Goal: Task Accomplishment & Management: Complete application form

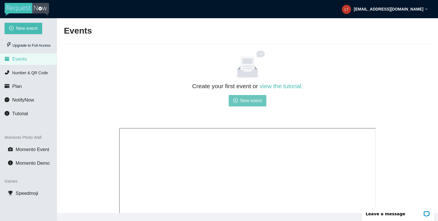
click at [252, 100] on span "New event" at bounding box center [251, 100] width 22 height 7
click at [248, 102] on span "New event" at bounding box center [251, 100] width 22 height 7
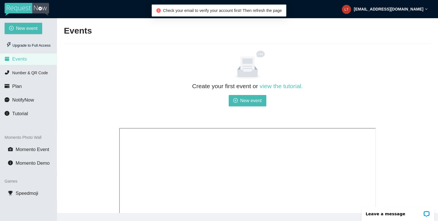
click at [384, 9] on strong "[EMAIL_ADDRESS][DOMAIN_NAME]" at bounding box center [389, 9] width 70 height 5
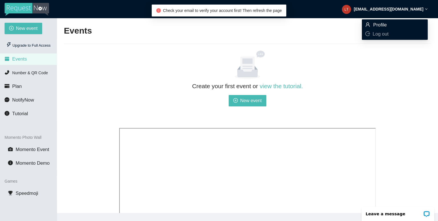
click at [384, 25] on span "Profile" at bounding box center [380, 24] width 14 height 5
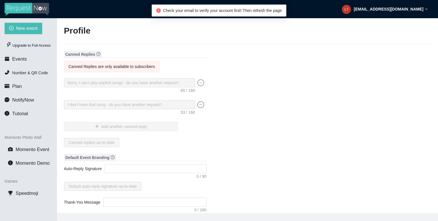
type input "MixWire Productions"
type input "DJ"
type input "(678) 595-6164"
type input "[EMAIL_ADDRESS][DOMAIN_NAME]"
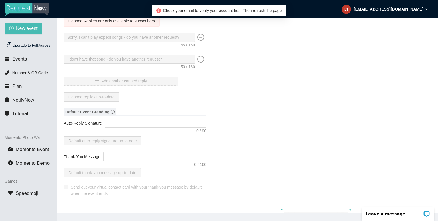
scroll to position [57, 0]
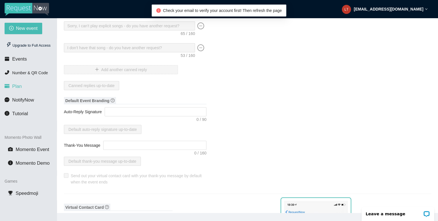
click at [14, 86] on span "Plan" at bounding box center [17, 86] width 10 height 5
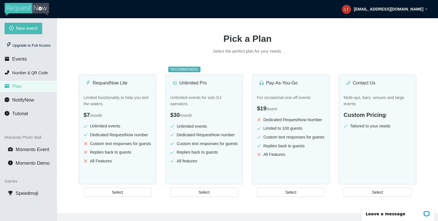
scroll to position [28, 0]
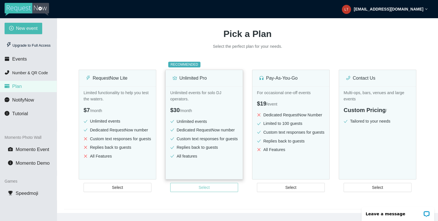
click at [204, 188] on span "Select" at bounding box center [204, 188] width 11 height 6
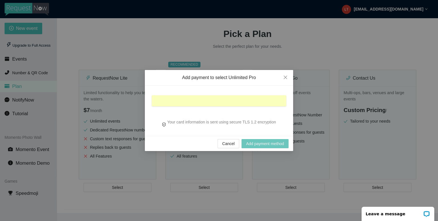
click at [262, 144] on span "Add payment method" at bounding box center [265, 144] width 38 height 6
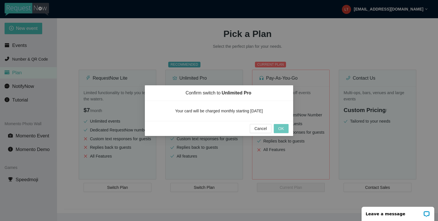
click at [279, 128] on span "OK" at bounding box center [281, 129] width 6 height 6
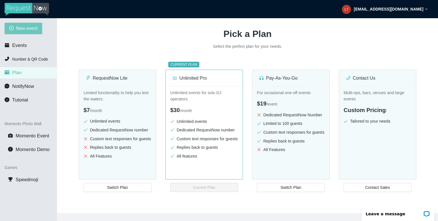
click at [27, 29] on span "New event" at bounding box center [27, 28] width 22 height 7
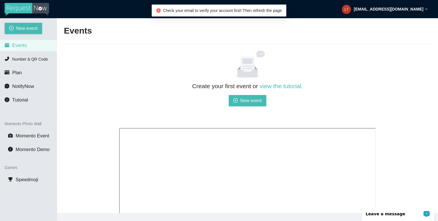
click at [389, 214] on p "Leave a message" at bounding box center [394, 214] width 56 height 5
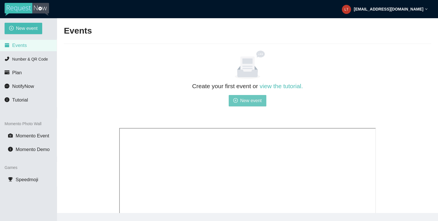
click at [241, 100] on span "New event" at bounding box center [251, 100] width 22 height 7
click at [15, 73] on span "Plan" at bounding box center [17, 72] width 10 height 5
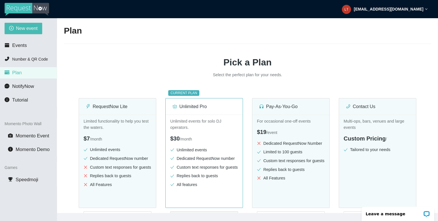
click at [401, 9] on strong "[EMAIL_ADDRESS][DOMAIN_NAME]" at bounding box center [389, 9] width 70 height 5
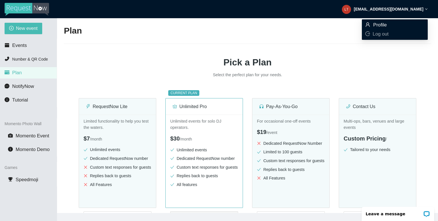
click at [376, 26] on span "Profile" at bounding box center [380, 24] width 14 height 5
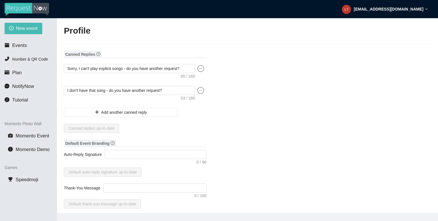
type input "MixWire Productions"
type input "DJ"
type input "(678) 595-6164"
type input "[EMAIL_ADDRESS][DOMAIN_NAME]"
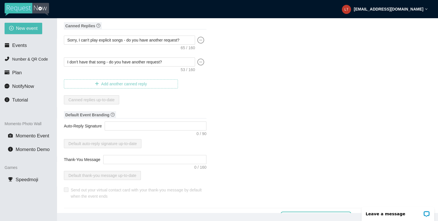
click at [145, 85] on span "Add another canned reply" at bounding box center [124, 84] width 46 height 6
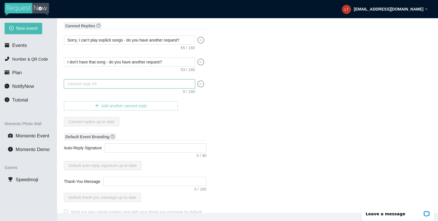
click at [145, 85] on textarea at bounding box center [129, 83] width 131 height 9
type textarea "I"
type textarea "Canned reply #3"
type textarea "T"
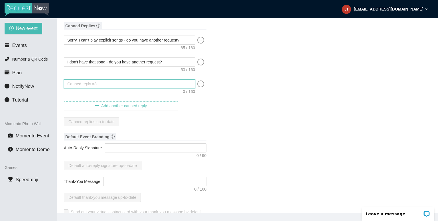
type textarea "T"
type textarea "Th"
type textarea "Tha"
type textarea "Than"
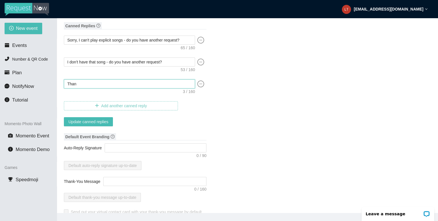
type textarea "Thank"
type textarea "Thank'"
type textarea "Thank's"
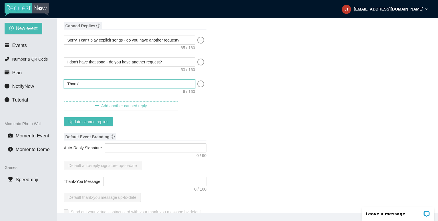
type textarea "Thank's"
type textarea "Thank'"
type textarea "Thank"
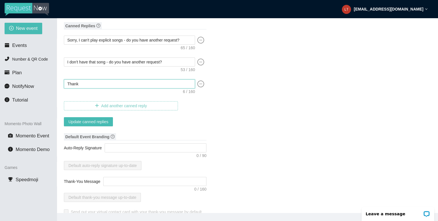
type textarea "Thanks"
type textarea "Thanks!"
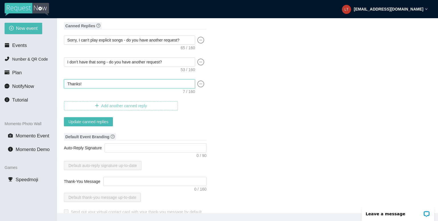
type textarea "Thanks!"
type textarea "Thanks! I"
type textarea "Thanks! I'"
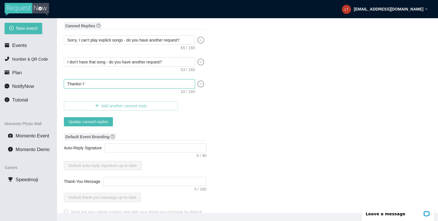
type textarea "Thanks! I'l"
type textarea "Thanks! I'll"
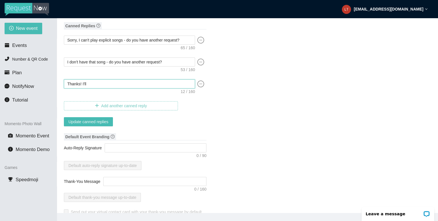
type textarea "Thanks! I'll"
type textarea "Thanks! I'll s"
type textarea "Thanks! I'll se"
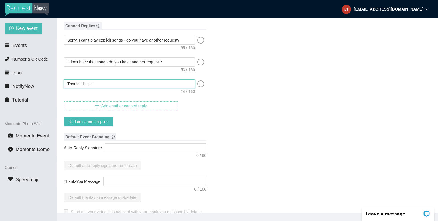
type textarea "Thanks! I'll see"
type textarea "Thanks! I'll see i"
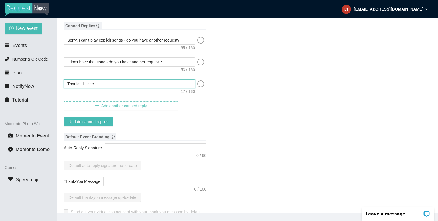
type textarea "Thanks! I'll see i"
type textarea "Thanks! I'll see if"
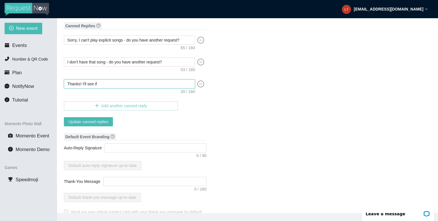
type textarea "Thanks! I'll see if I"
type textarea "Thanks! I'll see if I c"
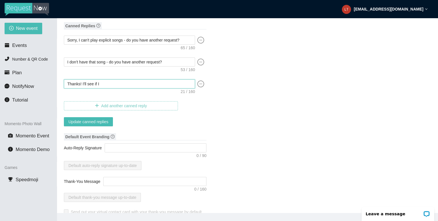
type textarea "Thanks! I'll see if I c"
type textarea "Thanks! I'll see if I ca"
type textarea "Thanks! I'll see if I can"
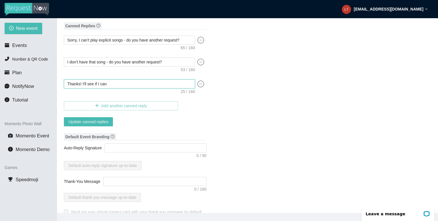
type textarea "Thanks! I'll see if I can"
type textarea "Thanks! I'll see if I can f"
type textarea "Thanks! I'll see if I can fi"
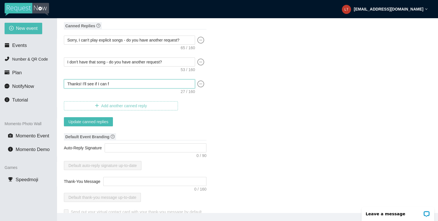
type textarea "Thanks! I'll see if I can fi"
type textarea "Thanks! I'll see if I can fit"
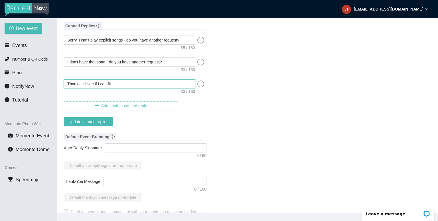
type textarea "Thanks! I'll see if I can fit i"
type textarea "Thanks! I'll see if I can fit it"
type textarea "Thanks! I'll see if I can fit it i"
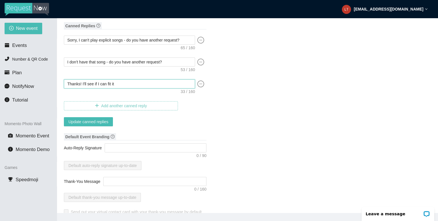
type textarea "Thanks! I'll see if I can fit it i"
type textarea "Thanks! I'll see if I can fit it in"
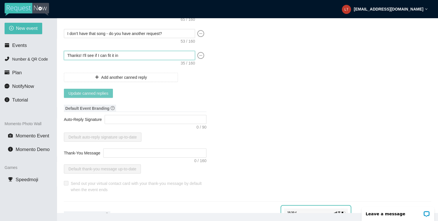
type textarea "Thanks! I'll see if I can fit it in"
click at [99, 94] on span "Update canned replies" at bounding box center [88, 93] width 40 height 6
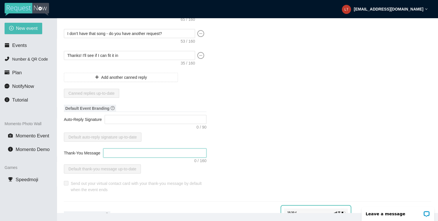
click at [156, 154] on textarea "Thank-You Message" at bounding box center [154, 153] width 103 height 9
click at [195, 122] on textarea "Auto-Reply Signature" at bounding box center [156, 119] width 102 height 9
type textarea "D"
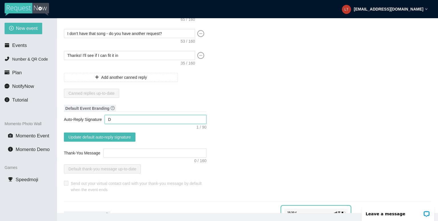
type textarea "DJ"
type textarea "DJ L"
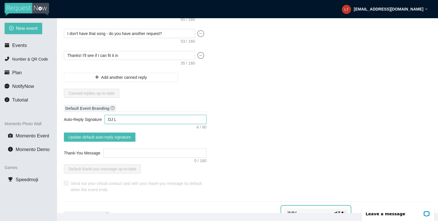
type textarea "DJ La"
type textarea "DJ LaD"
type textarea "DJ LaDa"
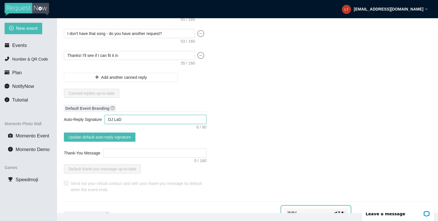
type textarea "DJ LaDa"
type textarea "DJ LaDar"
type textarea "DJ LaDari"
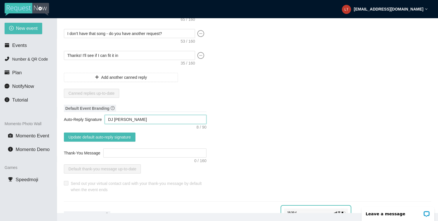
type textarea "DJ LaDariu"
type textarea "DJ [PERSON_NAME]"
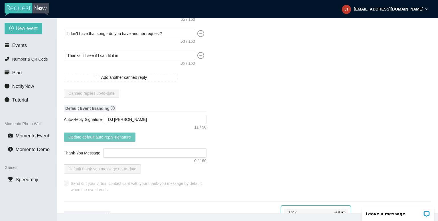
click at [94, 137] on span "Update default auto-reply signature" at bounding box center [99, 137] width 62 height 6
click at [21, 46] on span "Events" at bounding box center [19, 45] width 15 height 5
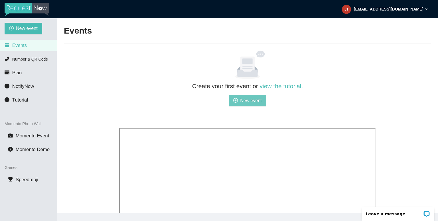
click at [250, 101] on span "New event" at bounding box center [251, 100] width 22 height 7
click at [245, 99] on span "New event" at bounding box center [251, 100] width 22 height 7
click at [252, 101] on span "New event" at bounding box center [251, 100] width 22 height 7
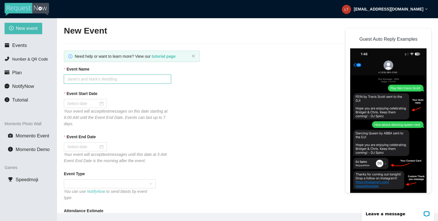
click at [133, 81] on input "Event Name" at bounding box center [117, 79] width 107 height 9
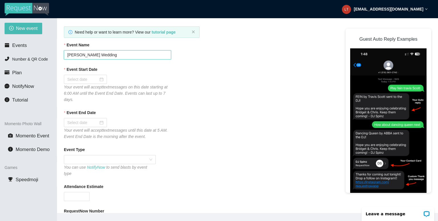
scroll to position [28, 0]
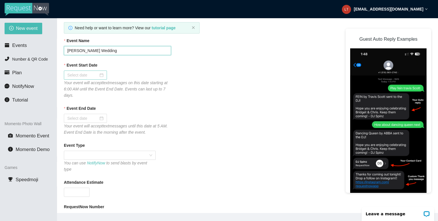
type input "[PERSON_NAME] Wedding"
click at [100, 75] on div at bounding box center [85, 75] width 36 height 6
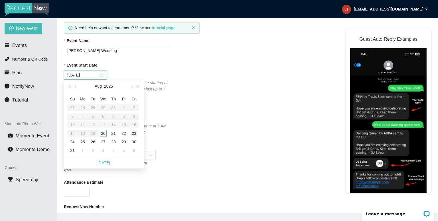
type input "[DATE]"
click at [134, 133] on div "23" at bounding box center [133, 133] width 7 height 7
type input "[DATE]"
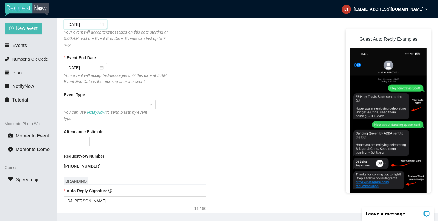
scroll to position [85, 0]
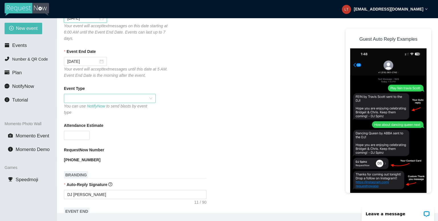
click at [112, 99] on span at bounding box center [109, 98] width 85 height 9
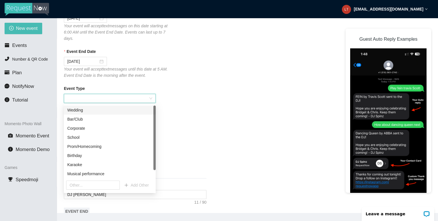
click at [103, 111] on div "Wedding" at bounding box center [109, 110] width 85 height 6
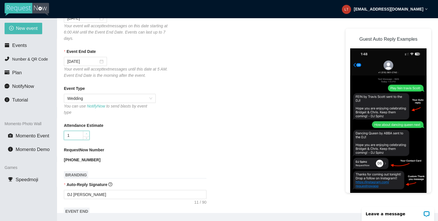
click at [83, 131] on span "Increase Value" at bounding box center [86, 133] width 6 height 5
type input "120"
click at [136, 131] on div "120" at bounding box center [117, 135] width 107 height 9
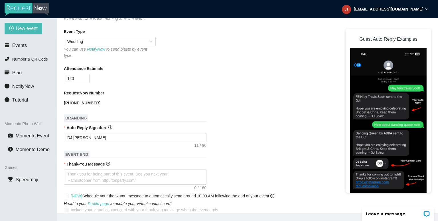
scroll to position [171, 0]
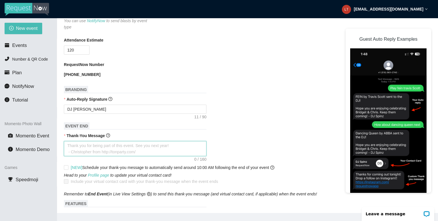
click at [115, 144] on textarea "Thank-You Message" at bounding box center [135, 148] width 142 height 15
type textarea "T"
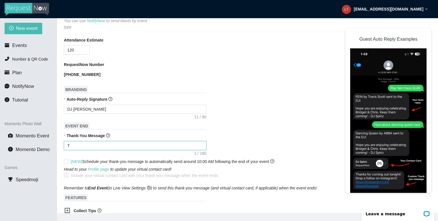
type textarea "Th"
type textarea "Tha"
type textarea "Than"
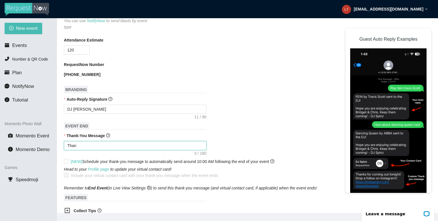
type textarea "Thank"
type textarea "Thank y"
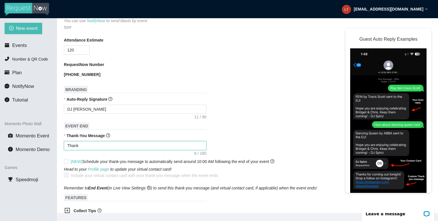
type textarea "Thank y"
type textarea "Thank yo"
type textarea "Thank you"
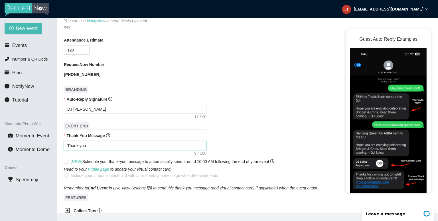
type textarea "Thank you"
type textarea "Thank you f"
type textarea "Thank you fo"
type textarea "Thank you for"
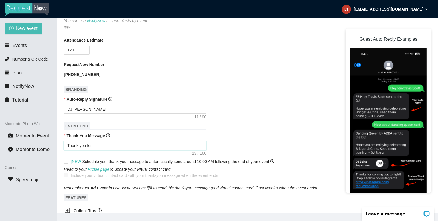
type textarea "Thank you for"
type textarea "Thank you for c"
type textarea "Thank you for cl"
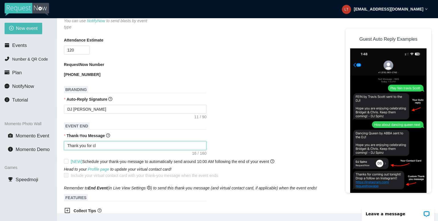
type textarea "Thank you for c"
type textarea "Thank you for ce"
type textarea "Thank you for cel"
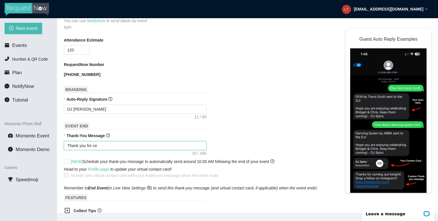
type textarea "Thank you for cel"
type textarea "Thank you for cele"
type textarea "Thank you for celeb"
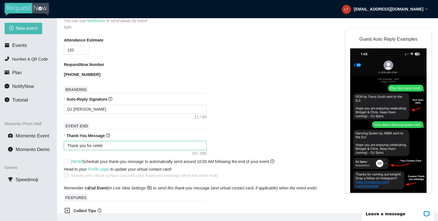
type textarea "Thank you for celebr"
type textarea "Thank you for celebra"
type textarea "Thank you for celebrat"
type textarea "Thank you for celebrati"
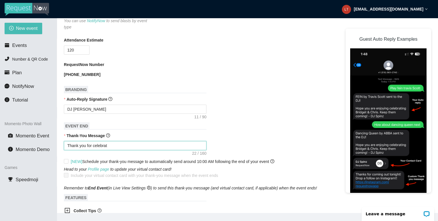
type textarea "Thank you for celebrati"
type textarea "Thank you for celebratin"
type textarea "Thank you for celebrating"
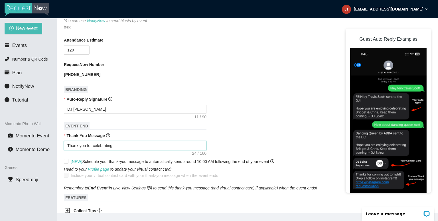
type textarea "Thank you for celebrating"
type textarea "Thank you for celebrating M"
type textarea "Thank you for celebrating Ma"
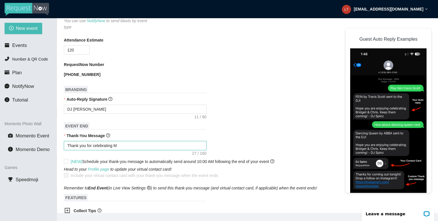
type textarea "Thank you for celebrating Ma"
type textarea "Thank you for celebrating Mat"
type textarea "Thank you for celebrating Matt"
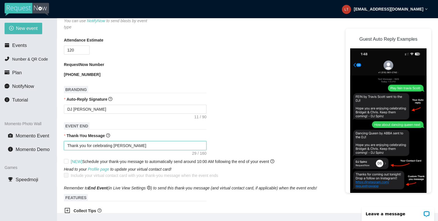
type textarea "Thank you for celebrating Matth"
type textarea "Thank you for celebrating Matthr"
type textarea "Thank you for celebrating Matthre"
type textarea "Thank you for celebrating Matthrew"
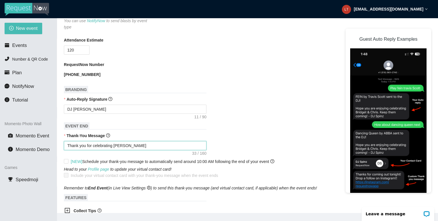
type textarea "Thank you for celebrating Matthrew"
type textarea "Thank you for celebrating Matthre"
type textarea "Thank you for celebrating Matthr"
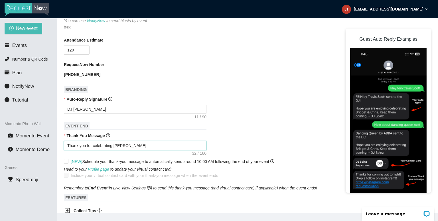
type textarea "Thank you for celebrating Matth"
type textarea "Thank you for celebrating Matthe"
type textarea "Thank you for celebrating Matthew"
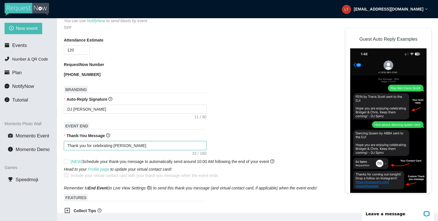
type textarea "Thank you for celebrating Matthew"
type textarea "Thank you for celebrating Matthew a"
type textarea "Thank you for celebrating Matthew an"
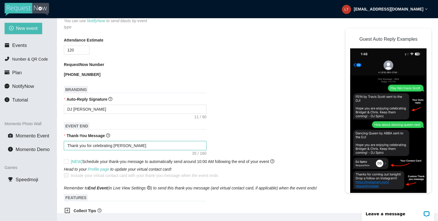
type textarea "Thank you for celebrating Matthew and"
type textarea "Thank you for celebrating Matthew and J"
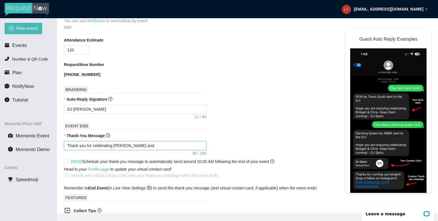
type textarea "Thank you for celebrating Matthew and J"
type textarea "Thank you for celebrating Matthew and Je"
type textarea "Thank you for celebrating Matthew and Jen"
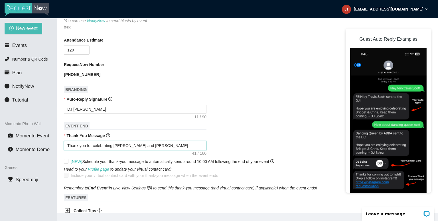
type textarea "Thank you for celebrating Matthew and Jenn"
type textarea "Thank you for celebrating Matthew and Jenna"
type textarea "Thank you for celebrating Matthew and Jenna!"
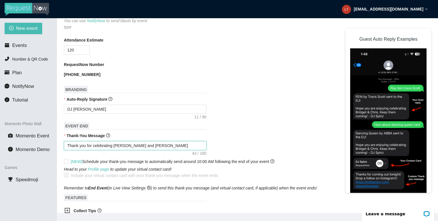
type textarea "Thank you for celebrating Matthew and Jenna!"
type textarea "Thank you for celebrating Matthew and Jenna! W"
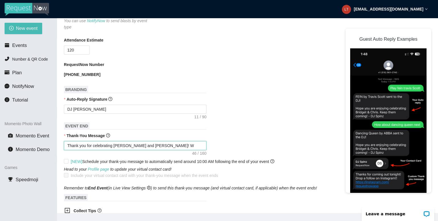
type textarea "Thank you for celebrating Matthew and Jenna! We"
type textarea "Thank you for celebrating Matthew and Jenna! We l"
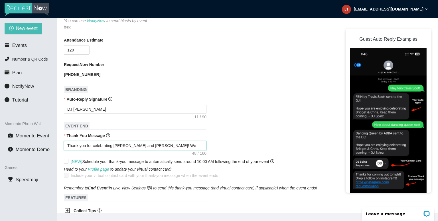
type textarea "Thank you for celebrating Matthew and Jenna! We l"
type textarea "Thank you for celebrating Matthew and Jenna! We lo"
type textarea "Thank you for celebrating Matthew and Jenna! We lov"
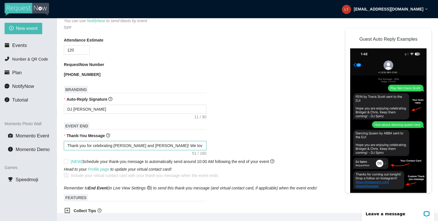
type textarea "Thank you for celebrating Matthew and Jenna! We love"
type textarea "Thank you for celebrating Matthew and Jenna! We loved"
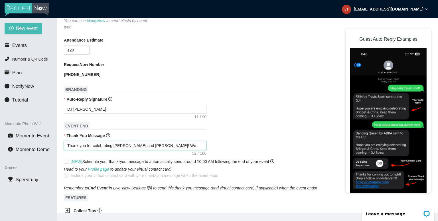
type textarea "Thank you for celebrating Matthew and Jenna! We loved"
type textarea "Thank you for celebrating Matthew and Jenna! We loved d"
type textarea "Thank you for celebrating Matthew and Jenna! We loved da"
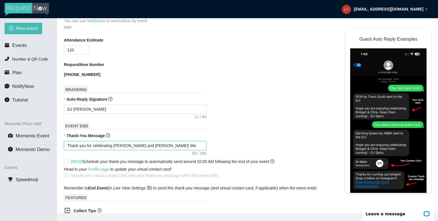
type textarea "Thank you for celebrating Matthew and Jenna! We loved dan"
type textarea "Thank you for celebrating Matthew and Jenna! We loved danc"
type textarea "Thank you for celebrating Matthew and Jenna! We loved danci"
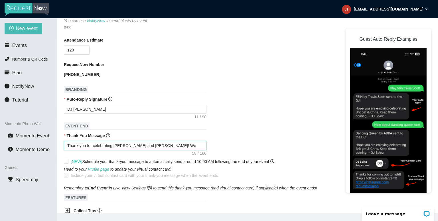
type textarea "Thank you for celebrating Matthew and Jenna! We loved danci"
type textarea "Thank you for celebrating Matthew and Jenna! We loved dancin"
type textarea "Thank you for celebrating Matthew and Jenna! We loved dancing"
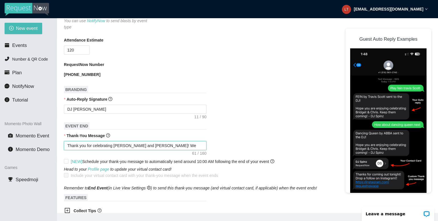
type textarea "Thank you for celebrating Matthew and Jenna! We loved dancing"
type textarea "Thank you for celebrating Matthew and Jenna! We loved dancing w"
type textarea "Thank you for celebrating Matthew and Jenna! We loved dancing wi"
type textarea "Thank you for celebrating Matthew and Jenna! We loved dancing wit"
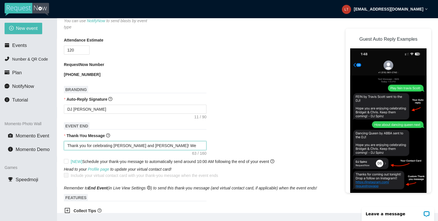
type textarea "Thank you for celebrating Matthew and Jenna! We loved dancing wit"
type textarea "Thank you for celebrating Matthew and Jenna! We loved dancing with"
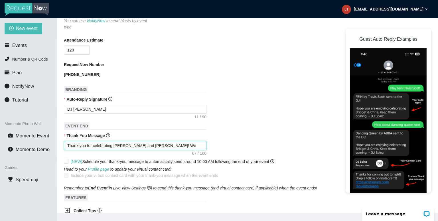
type textarea "Thank you for celebrating Matthew and Jenna! We loved dancing with y"
type textarea "Thank you for celebrating Matthew and Jenna! We loved dancing with yo"
type textarea "Thank you for celebrating Matthew and Jenna! We loved dancing with you"
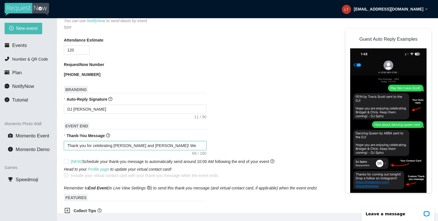
type textarea "Thank you for celebrating Matthew and Jenna! We loved dancing with you"
type textarea "Thank you for celebrating Matthew and Jenna! We loved dancing with you!"
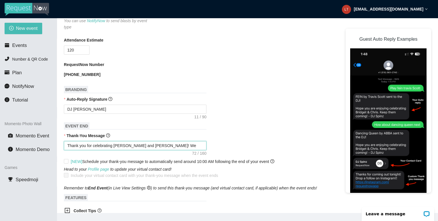
type textarea "Thank you for celebrating Matthew and Jenna! We loved dancing with you! T"
type textarea "Thank you for celebrating Matthew and Jenna! We loved dancing with you! Tr"
type textarea "Thank you for celebrating Matthew and Jenna! We loved dancing with you! Tra"
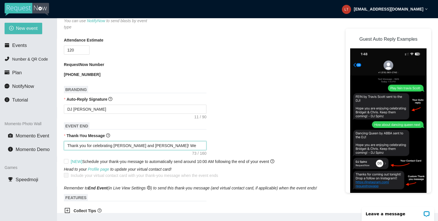
type textarea "Thank you for celebrating Matthew and Jenna! We loved dancing with you! Tra"
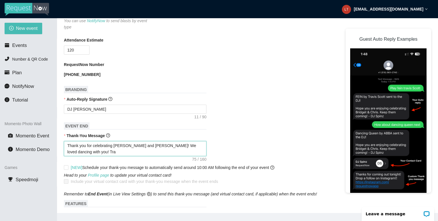
type textarea "Thank you for celebrating Matthew and Jenna! We loved dancing with you! Trav"
type textarea "Thank you for celebrating Matthew and Jenna! We loved dancing with you! Trave"
type textarea "Thank you for celebrating Matthew and Jenna! We loved dancing with you! Travel"
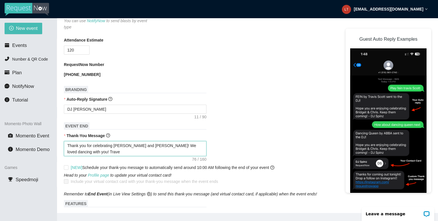
type textarea "Thank you for celebrating Matthew and Jenna! We loved dancing with you! Travel"
type textarea "Thank you for celebrating Matthew and Jenna! We loved dancing with you! Travel S"
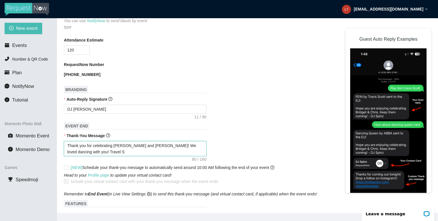
type textarea "Thank you for celebrating Matthew and Jenna! We loved dancing with you! Travel …"
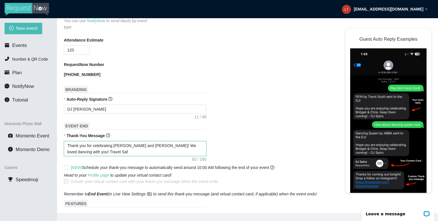
type textarea "Thank you for celebrating Matthew and Jenna! We loved dancing with you! Travel …"
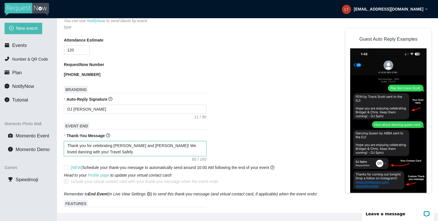
type textarea "Thank you for celebrating Matthew and Jenna! We loved dancing with you! Travel …"
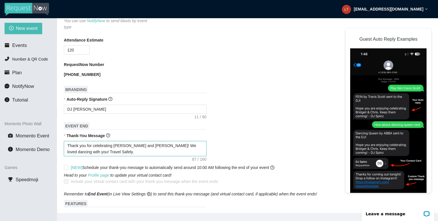
type textarea "Thank you for celebrating Matthew and Jenna! We loved dancing with you! Travel …"
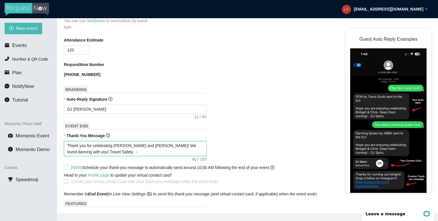
type textarea "Thank you for celebrating Matthew and Jenna! We loved dancing with you! Travel …"
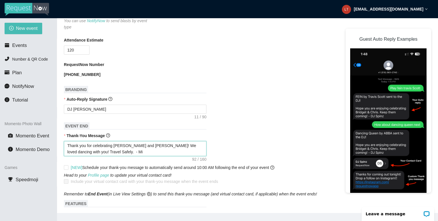
type textarea "Thank you for celebrating Matthew and Jenna! We loved dancing with you! Travel …"
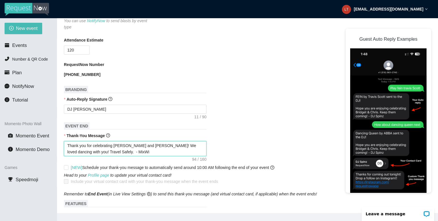
type textarea "Thank you for celebrating Matthew and Jenna! We loved dancing with you! Travel …"
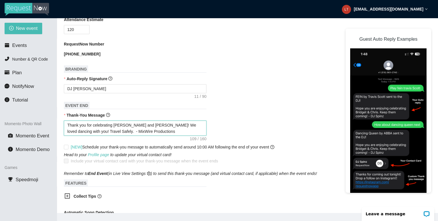
scroll to position [199, 0]
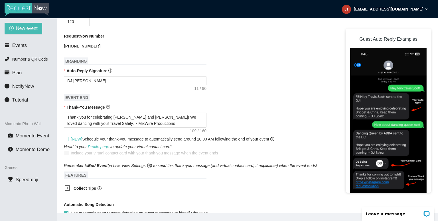
click at [67, 137] on input "[NEW] Schedule your thank-you message to automatically send around 10:00 AM fol…" at bounding box center [66, 139] width 4 height 4
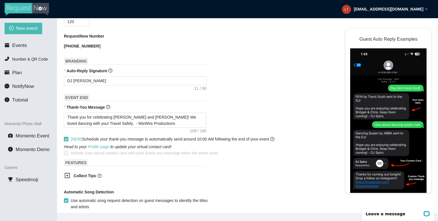
click at [67, 137] on input "[NEW] Schedule your thank-you message to automatically send around 10:00 AM fol…" at bounding box center [66, 139] width 4 height 4
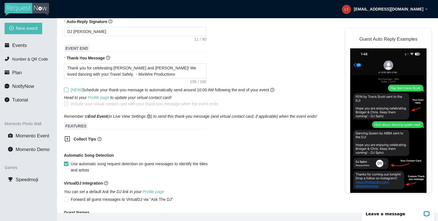
scroll to position [256, 0]
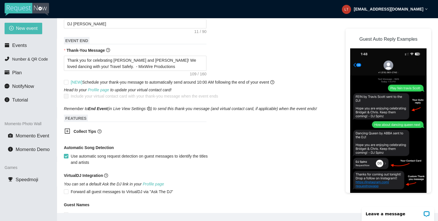
click at [68, 130] on icon "plus-square" at bounding box center [67, 131] width 6 height 6
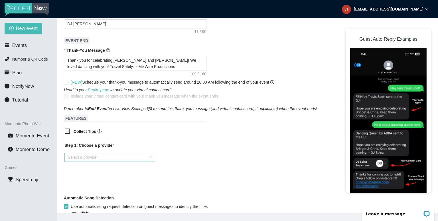
click at [88, 153] on input "search" at bounding box center [108, 157] width 80 height 9
click at [144, 132] on span "Collect Tips" at bounding box center [136, 131] width 124 height 6
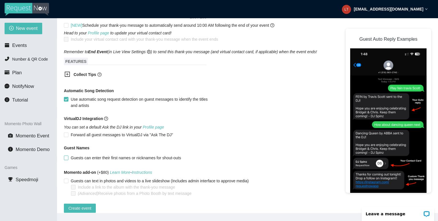
scroll to position [322, 0]
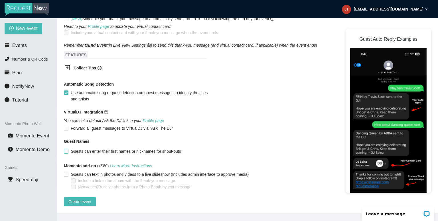
click at [66, 149] on input "Guests can enter their first names or nicknames for shout-outs" at bounding box center [66, 151] width 4 height 4
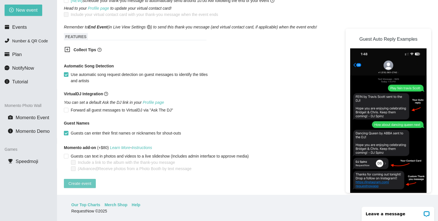
click at [87, 181] on span "Create event" at bounding box center [79, 184] width 23 height 6
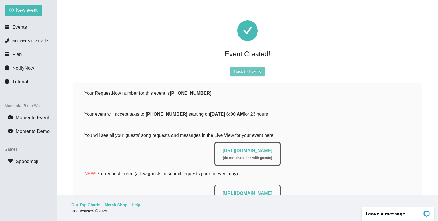
scroll to position [28, 0]
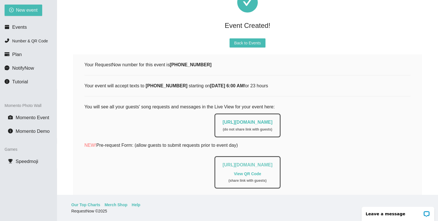
click at [222, 166] on link "https://app.requestnow.io/add-requests/c56ba519-2532-4843-abcd-2c77af53c42a" at bounding box center [247, 165] width 50 height 5
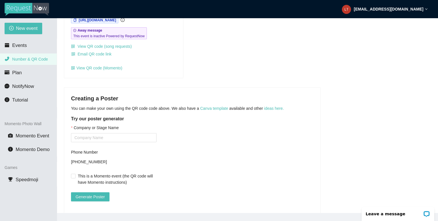
scroll to position [78, 0]
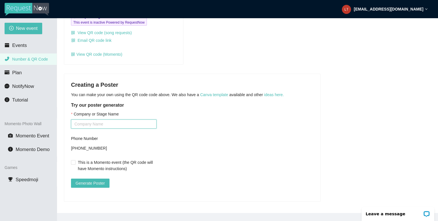
click at [80, 122] on input "Company or Stage Name" at bounding box center [113, 124] width 85 height 9
type input "DJ [PERSON_NAME]"
click at [95, 180] on span "Generate Poster" at bounding box center [89, 183] width 29 height 6
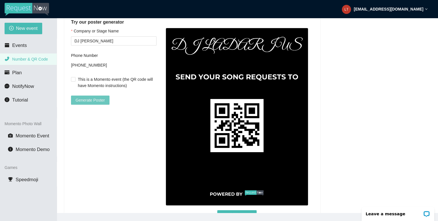
scroll to position [186, 0]
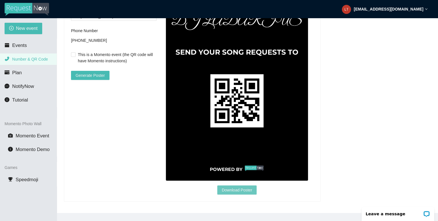
click at [231, 187] on span "Download Poster" at bounding box center [237, 190] width 30 height 6
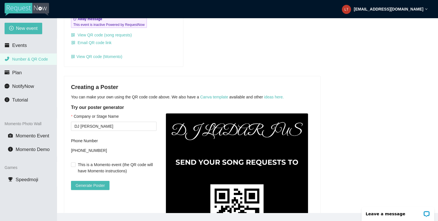
scroll to position [15, 0]
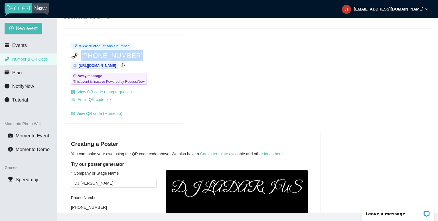
drag, startPoint x: 130, startPoint y: 55, endPoint x: 82, endPoint y: 58, distance: 48.0
click at [82, 58] on div "[PHONE_NUMBER]" at bounding box center [123, 55] width 105 height 11
copy span "[PHONE_NUMBER]"
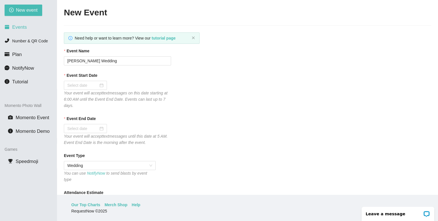
click at [19, 28] on span "Events" at bounding box center [19, 27] width 15 height 5
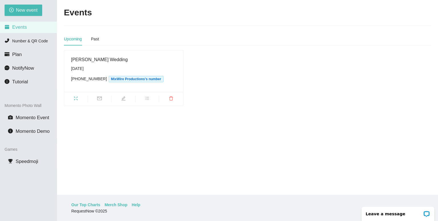
click at [89, 58] on div "[PERSON_NAME] Wedding" at bounding box center [123, 59] width 105 height 7
click at [98, 98] on icon "mail" at bounding box center [99, 98] width 5 height 5
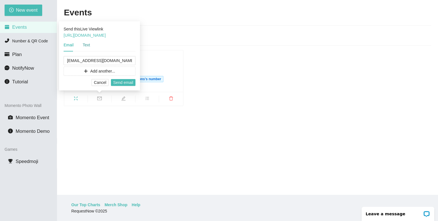
click at [87, 44] on div "Text" at bounding box center [86, 45] width 7 height 6
click at [72, 45] on div "Email" at bounding box center [69, 45] width 10 height 6
click at [164, 32] on main "Events Upcoming Past [PERSON_NAME] Wedding [DATE] [PHONE_NUMBER] MixWire Produc…" at bounding box center [247, 97] width 381 height 195
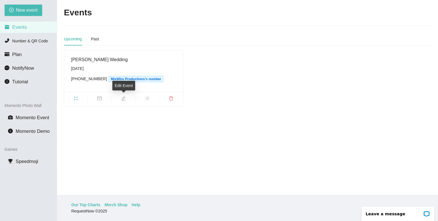
click at [125, 99] on icon "edit" at bounding box center [123, 98] width 5 height 5
type textarea "[URL][DOMAIN_NAME]"
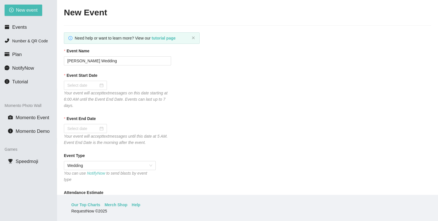
type input "[DATE]"
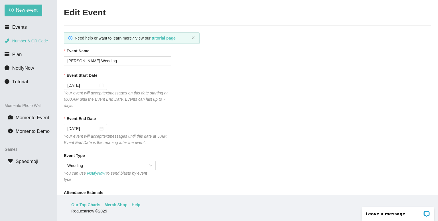
click at [26, 42] on span "Number & QR Code" at bounding box center [30, 41] width 36 height 5
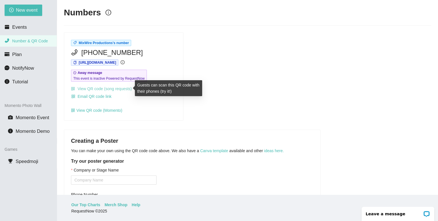
click at [113, 89] on link "View QR code (song requests)" at bounding box center [101, 89] width 61 height 5
